Goal: Transaction & Acquisition: Purchase product/service

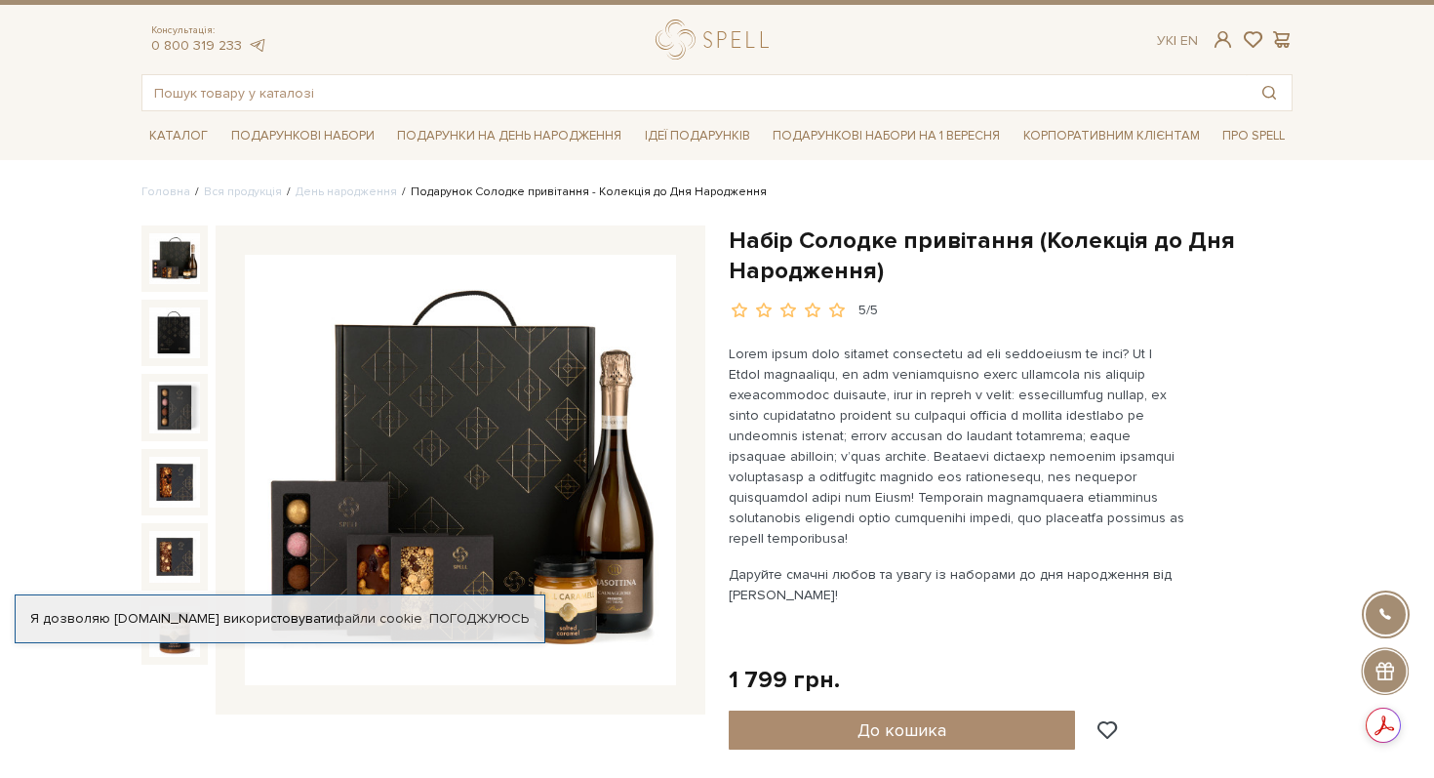
scroll to position [17, 0]
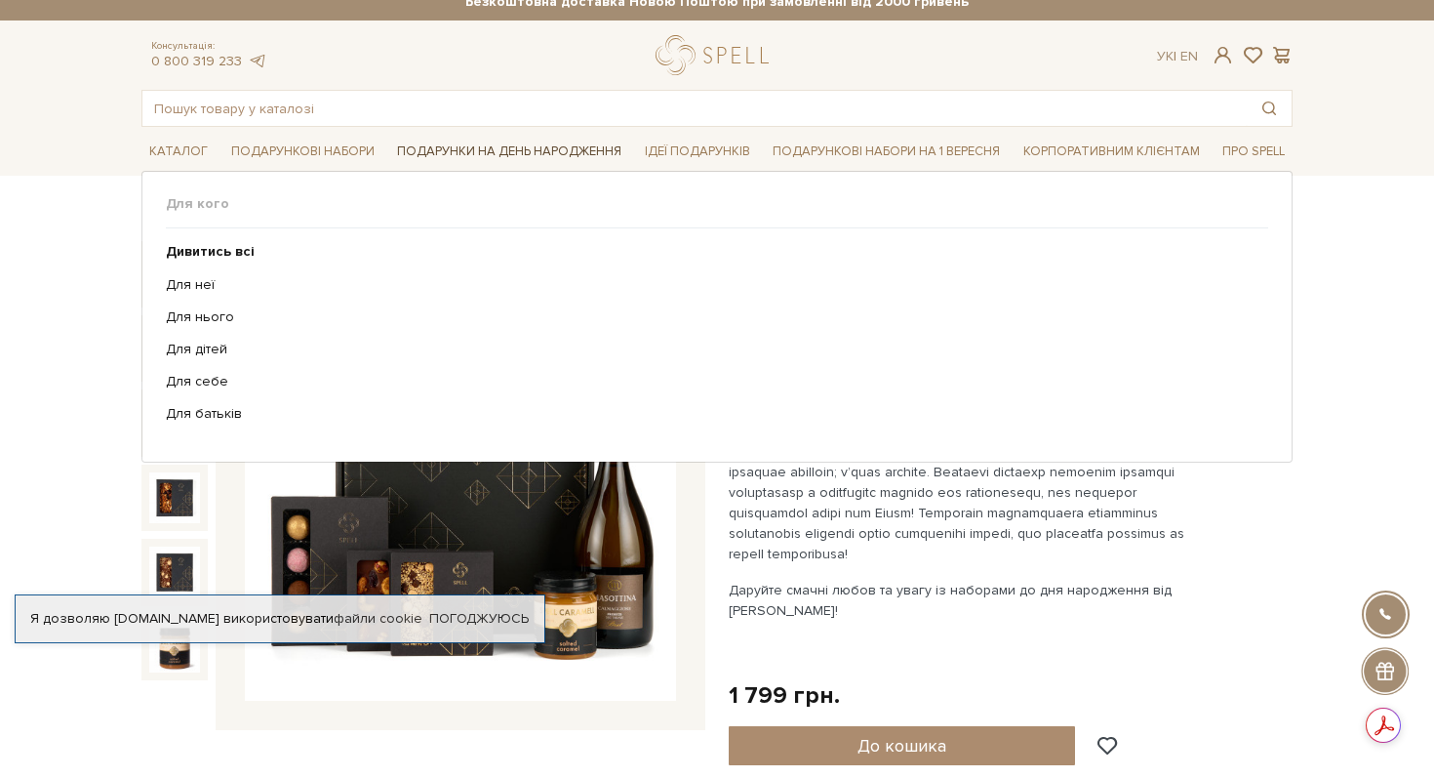
click at [571, 154] on link "Подарунки на День народження" at bounding box center [509, 152] width 240 height 30
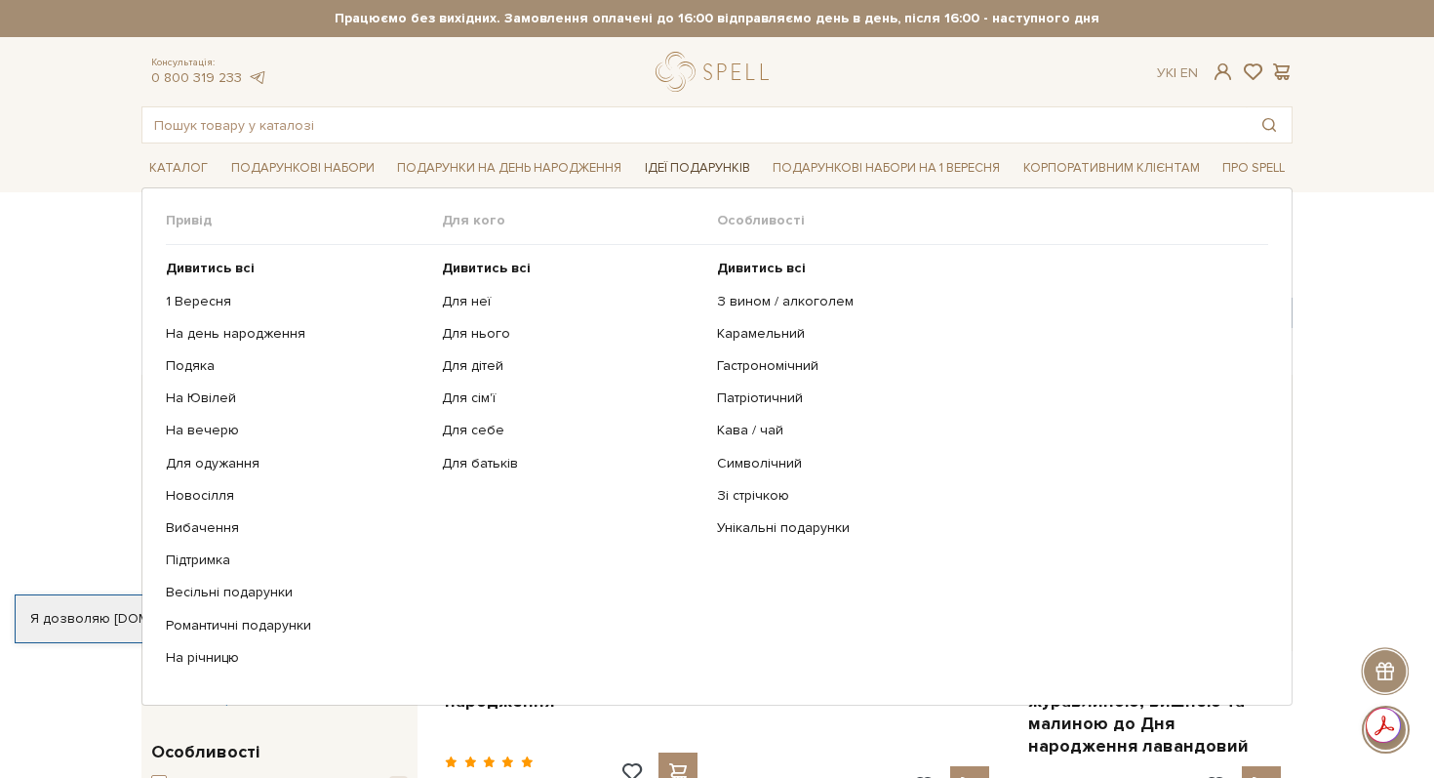
click at [688, 163] on link "Ідеї подарунків" at bounding box center [697, 168] width 121 height 30
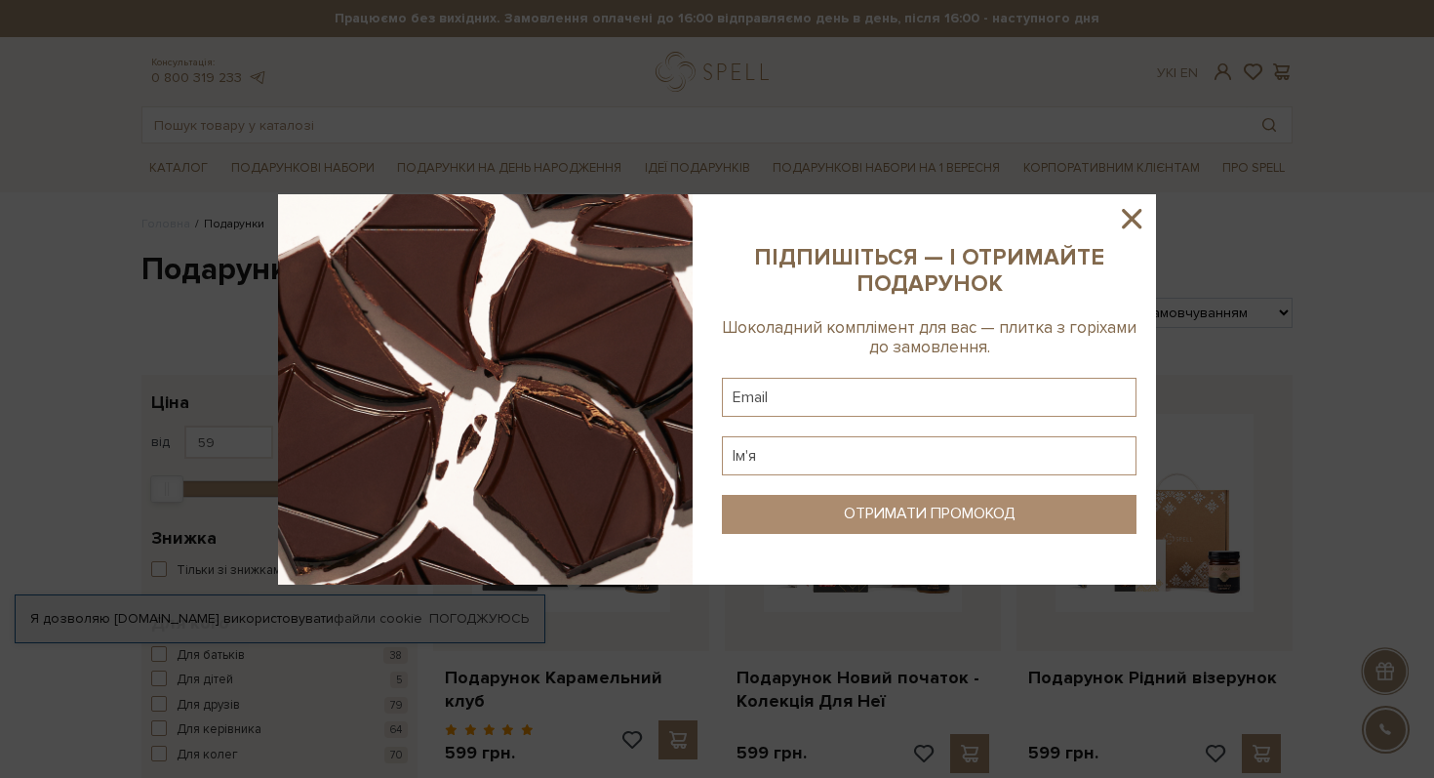
click at [1128, 209] on icon at bounding box center [1131, 218] width 33 height 33
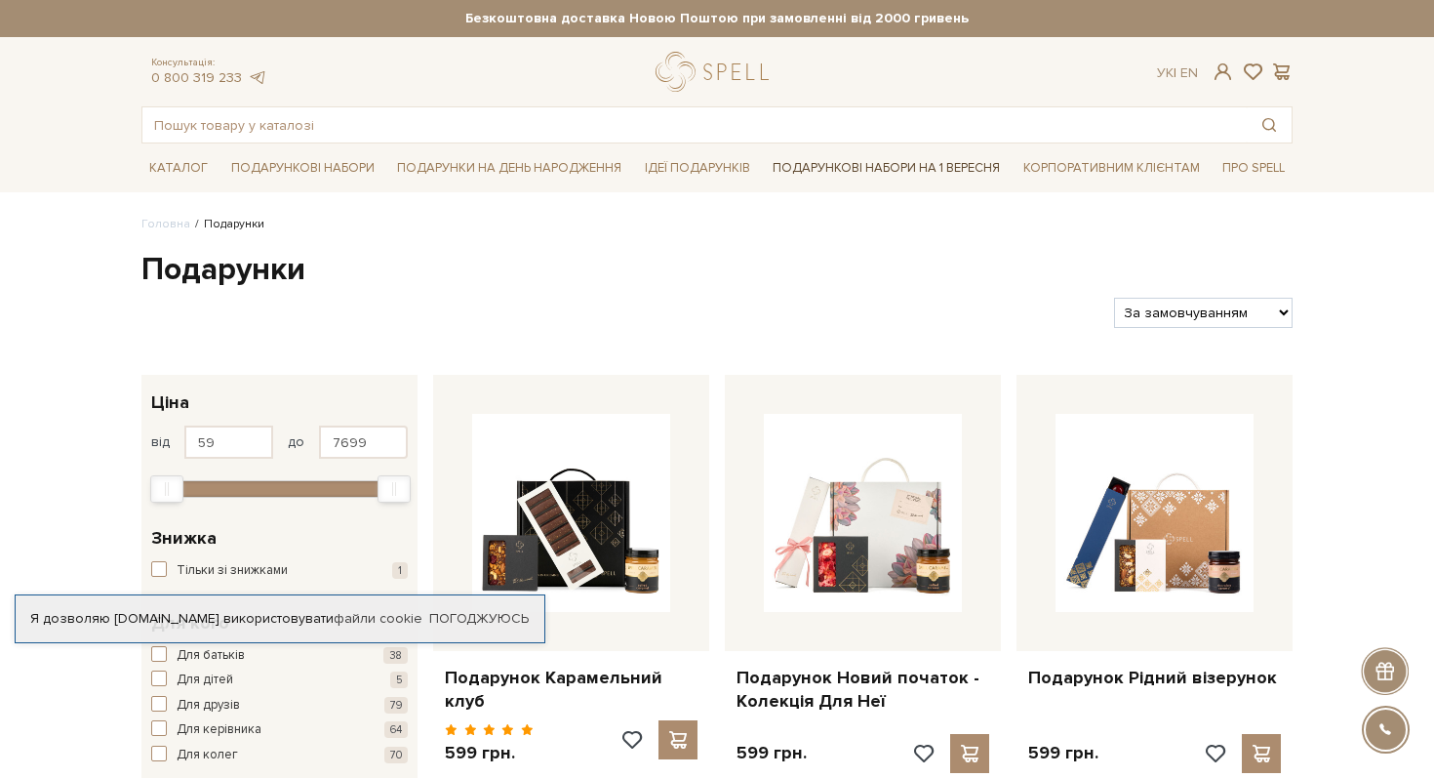
click at [909, 169] on link "Подарункові набори на 1 Вересня" at bounding box center [886, 167] width 243 height 33
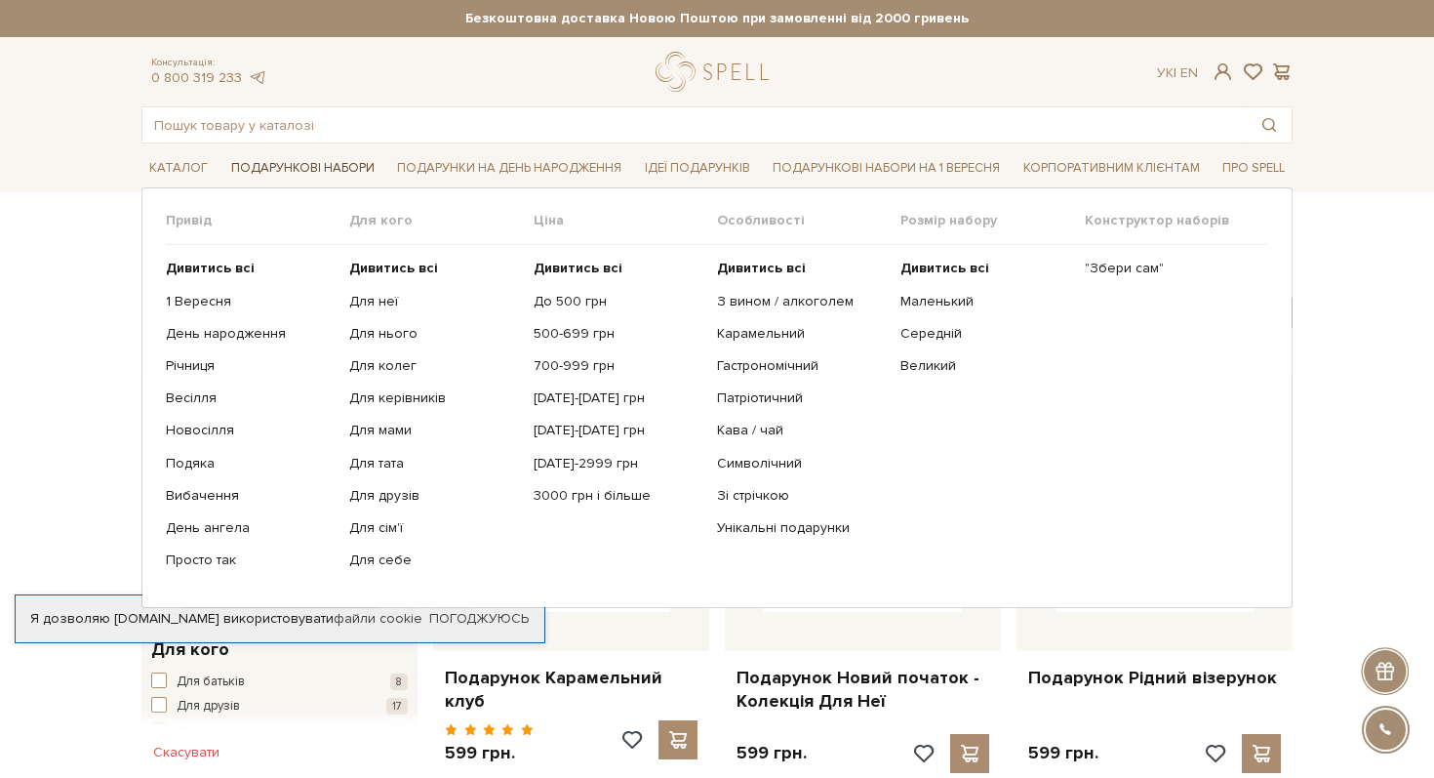
click at [342, 172] on link "Подарункові набори" at bounding box center [302, 168] width 159 height 30
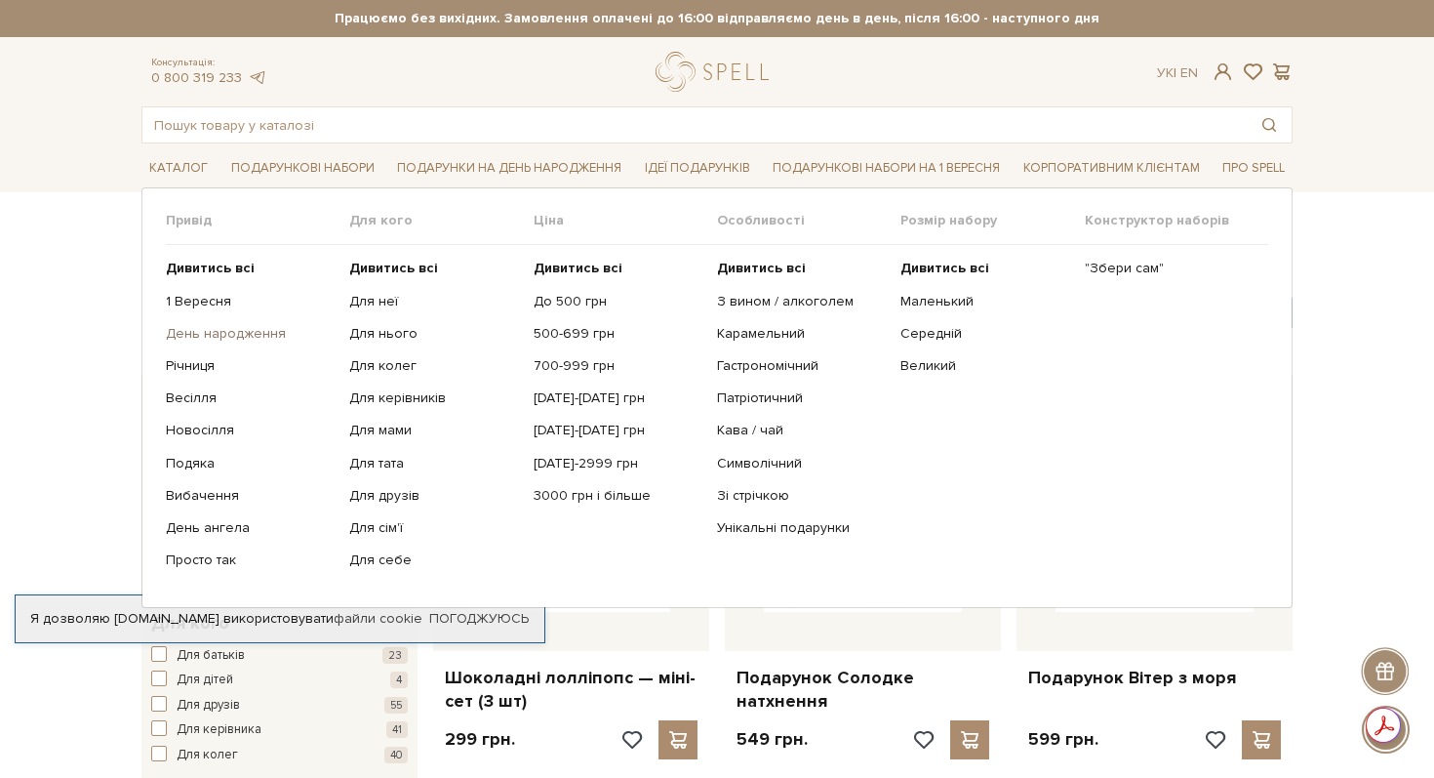
click at [253, 342] on link "День народження" at bounding box center [250, 334] width 169 height 18
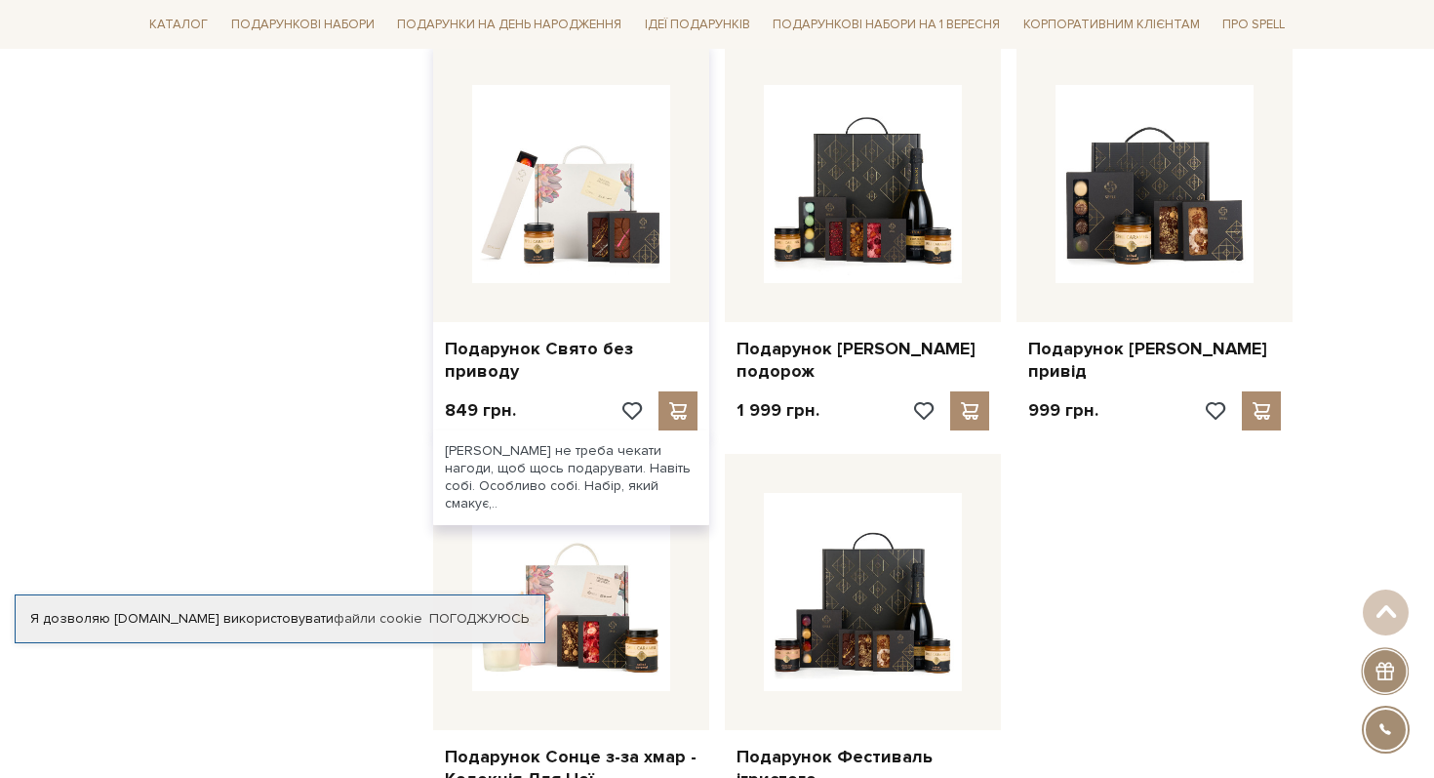
scroll to position [1974, 0]
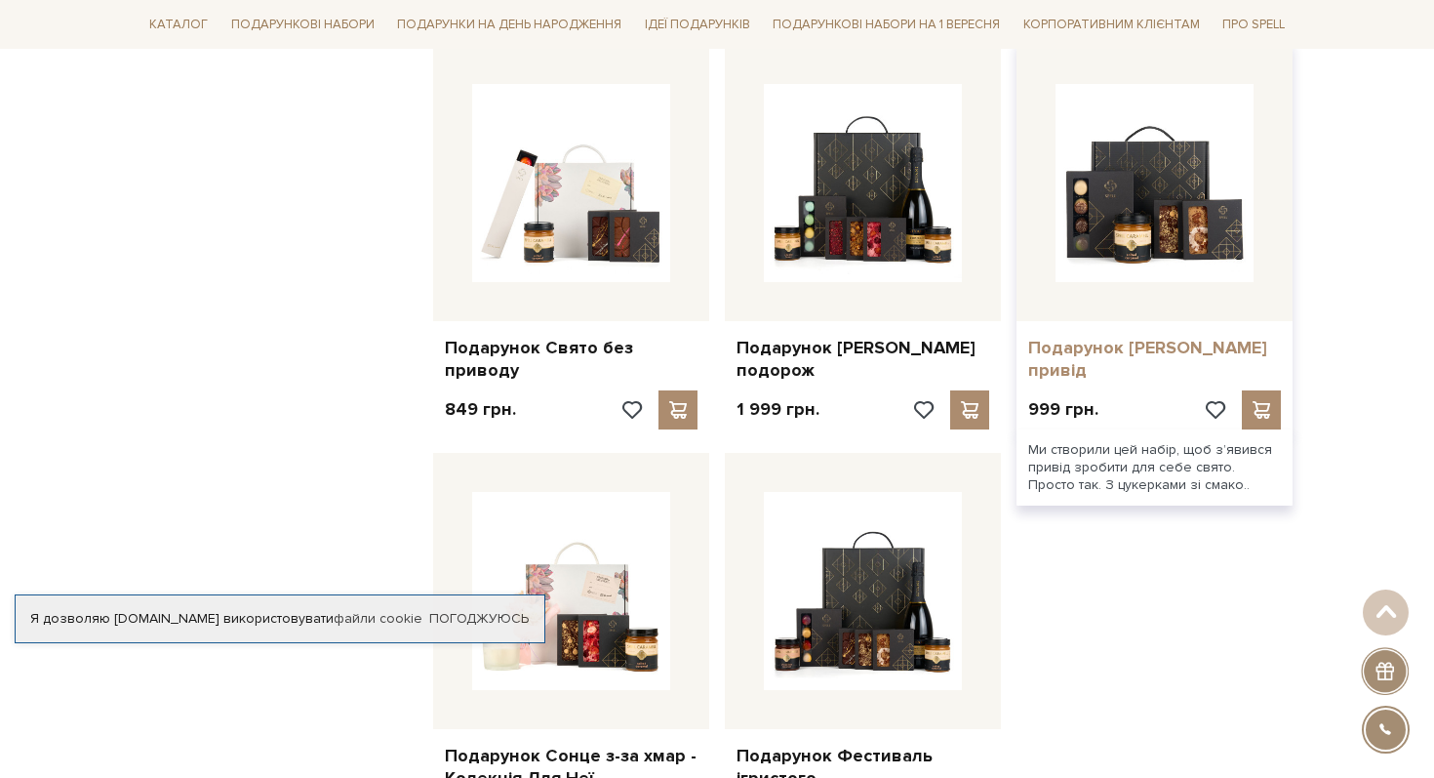
click at [1080, 340] on link "Подарунок Солодкий привід" at bounding box center [1154, 360] width 253 height 46
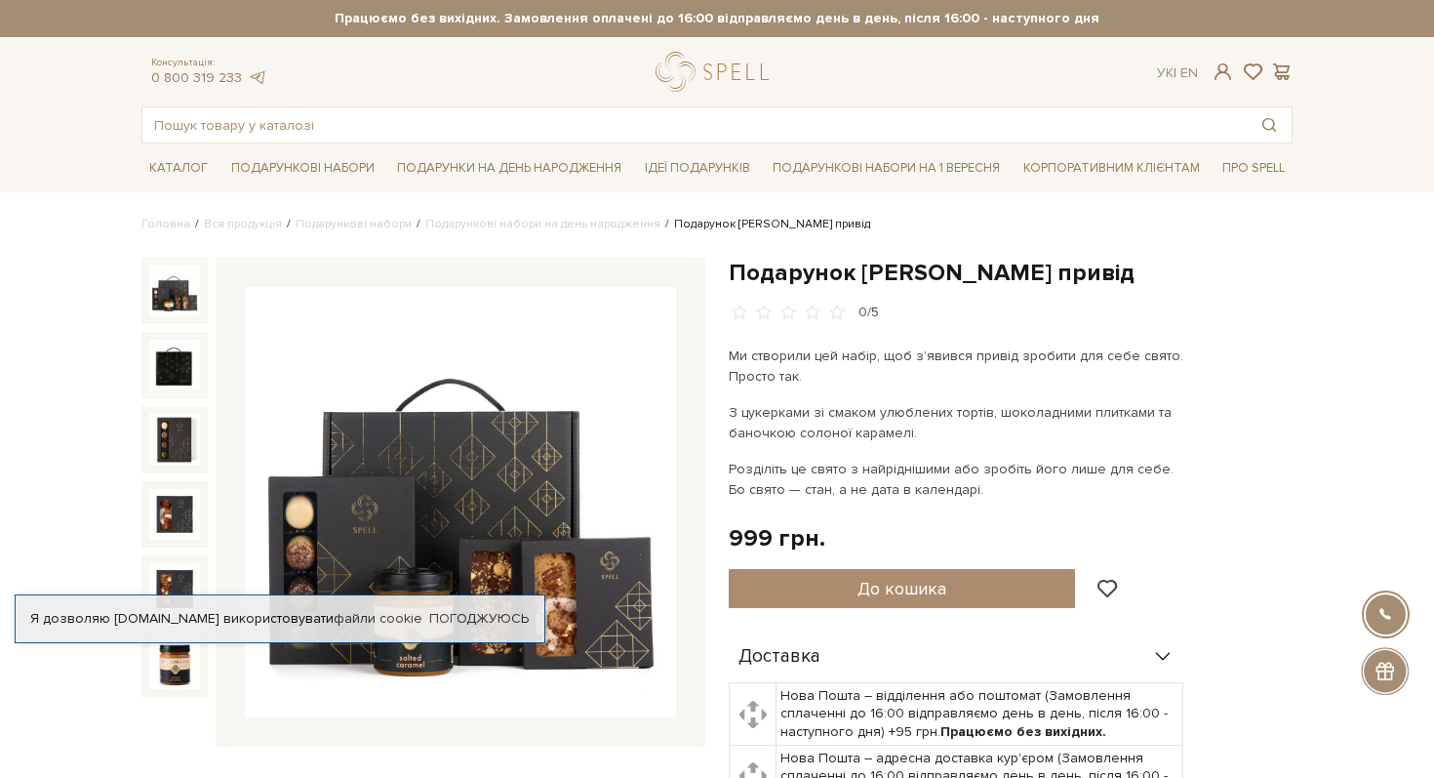
click at [605, 523] on img at bounding box center [460, 502] width 431 height 431
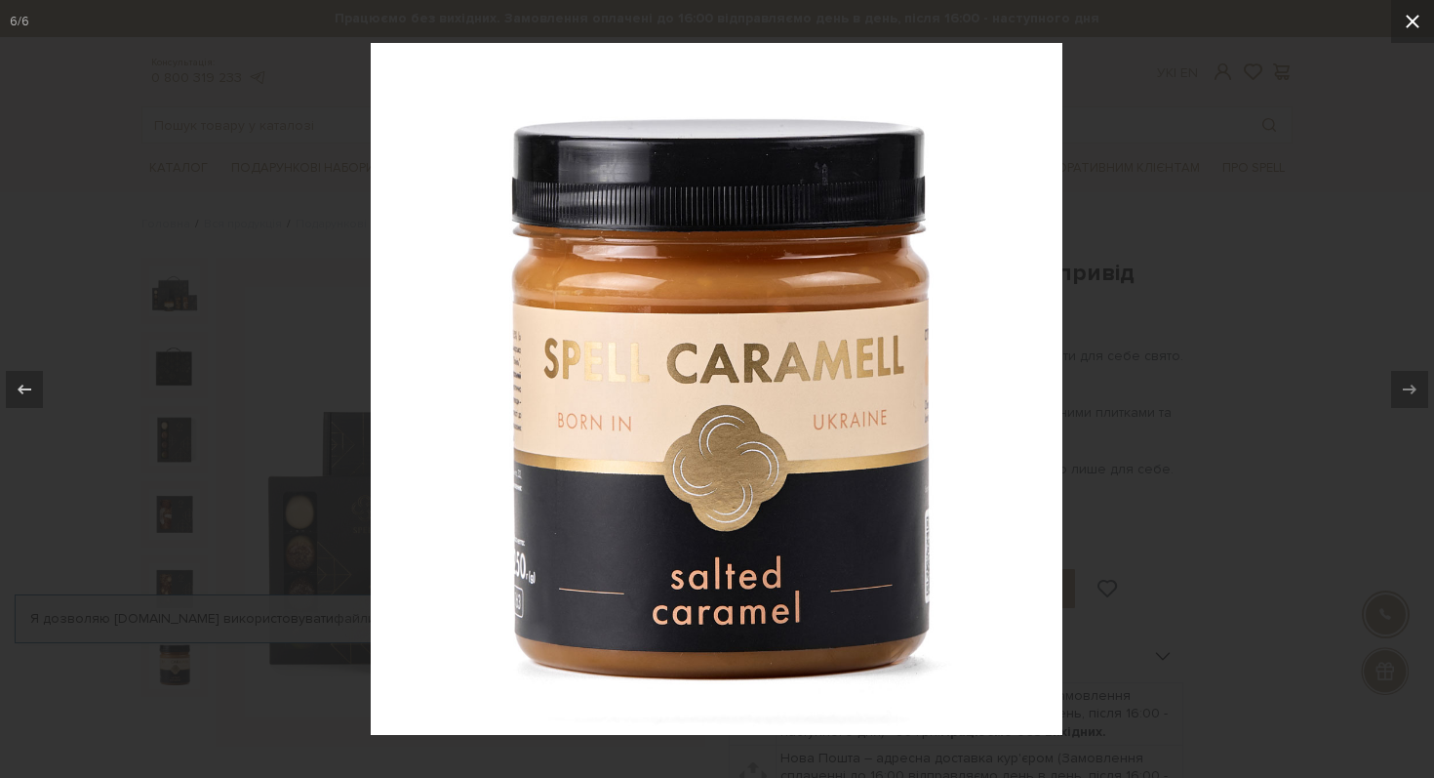
click at [1427, 22] on button at bounding box center [1412, 21] width 43 height 43
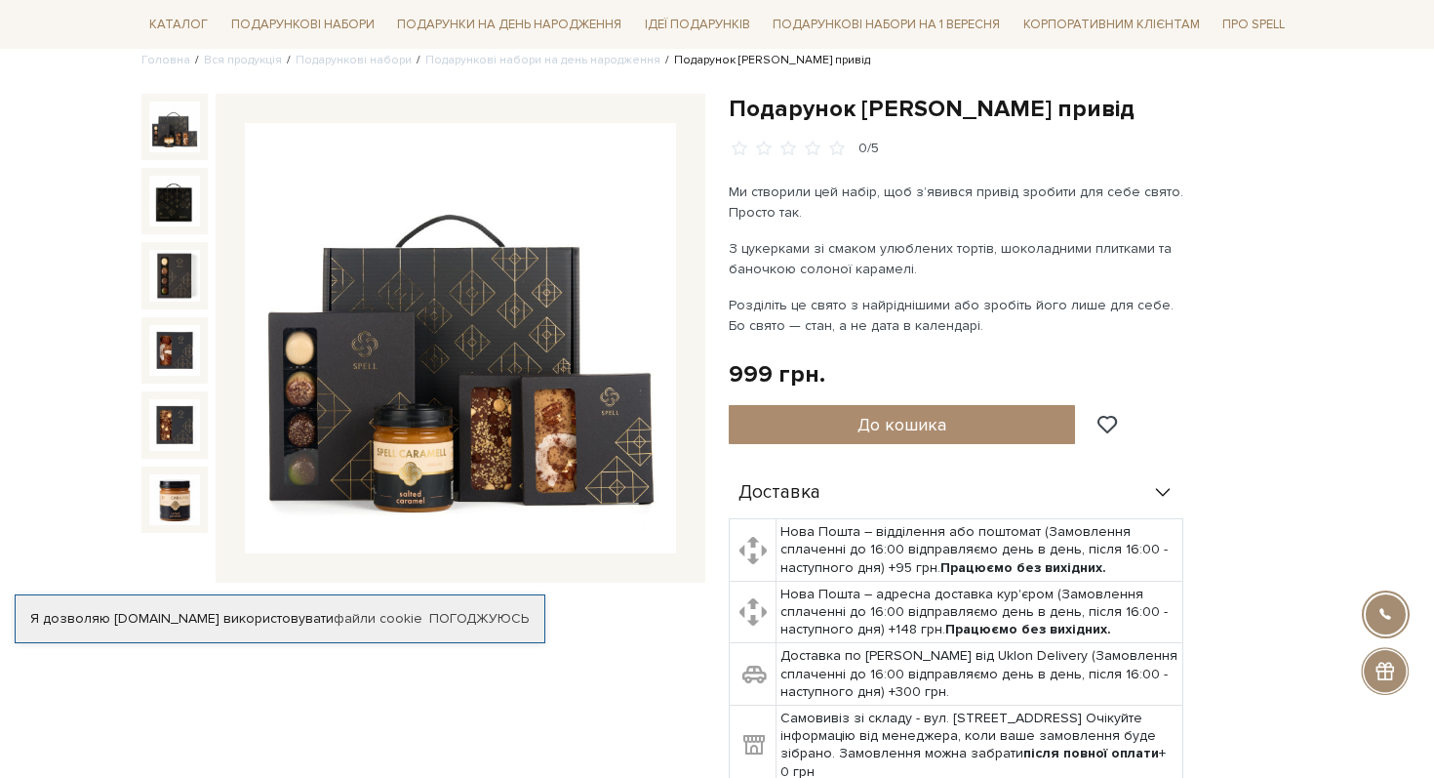
scroll to position [166, 0]
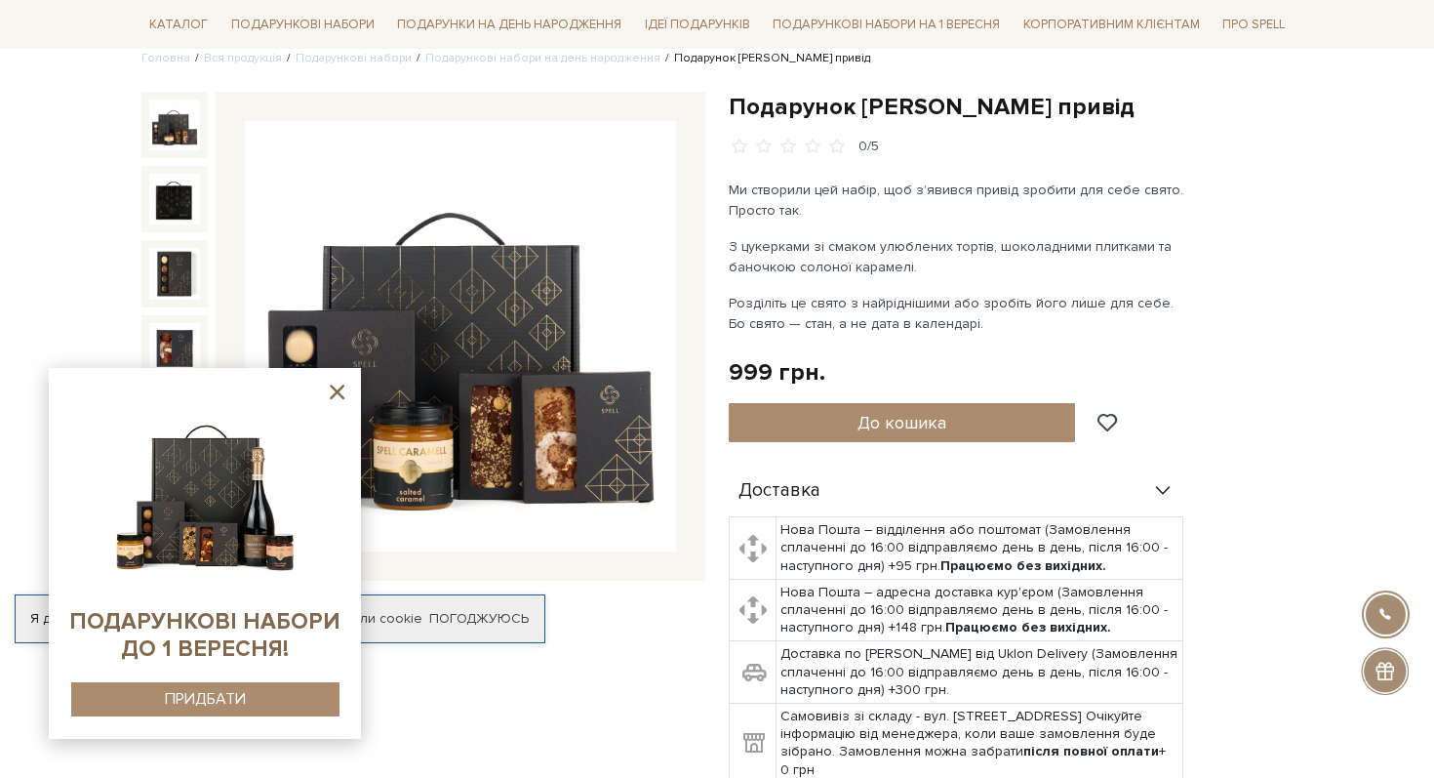
click at [330, 387] on icon at bounding box center [337, 392] width 24 height 24
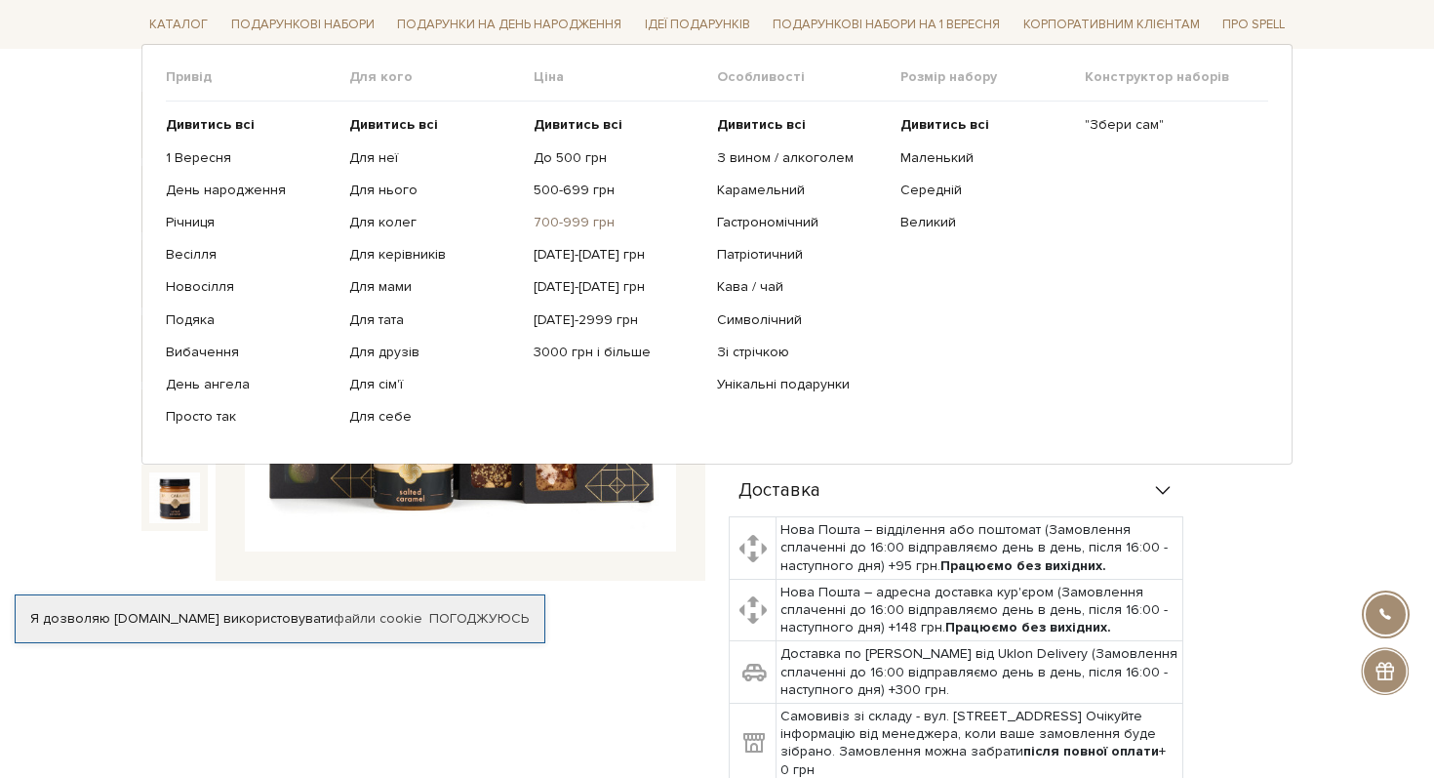
click at [586, 226] on link "700-999 грн" at bounding box center [618, 223] width 169 height 18
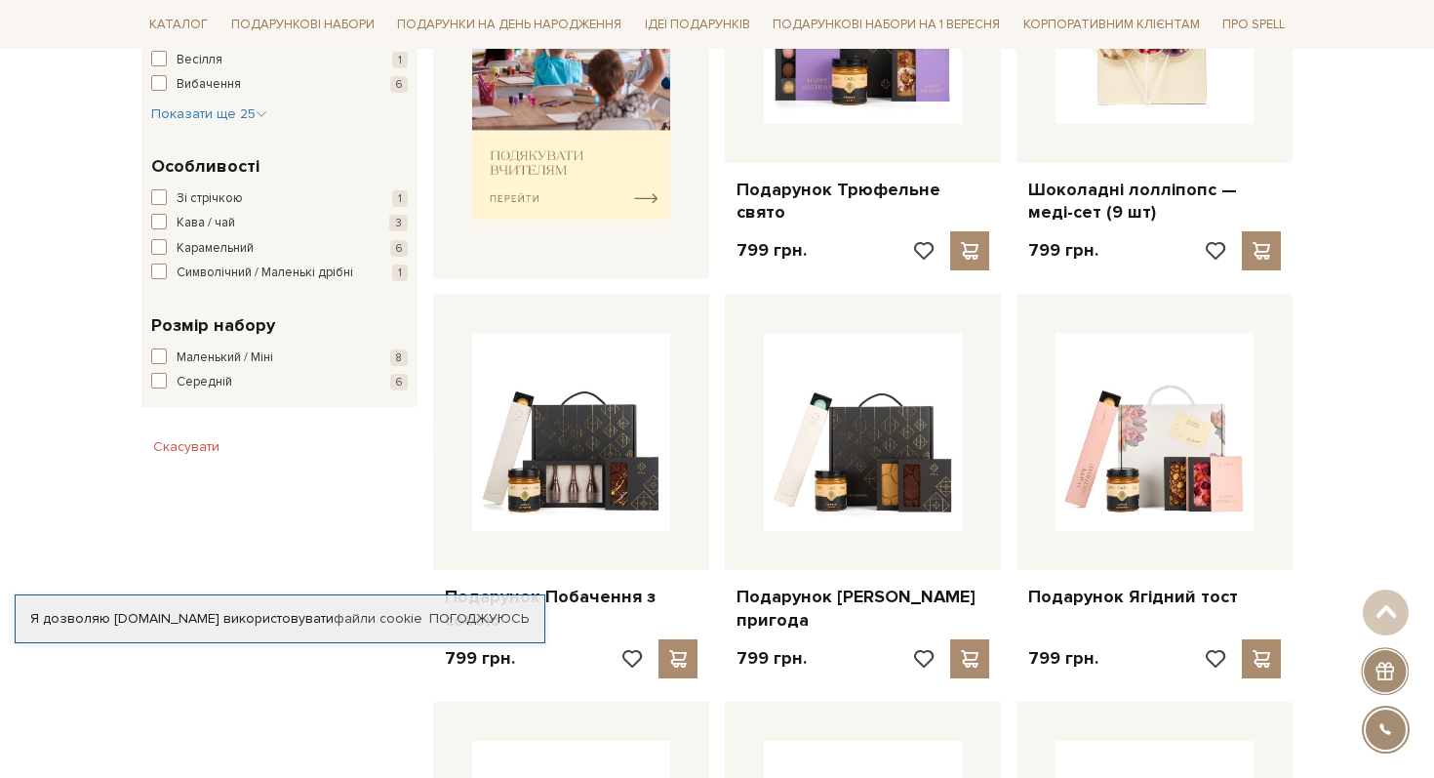
scroll to position [908, 0]
